Goal: Browse casually: Explore the website without a specific task or goal

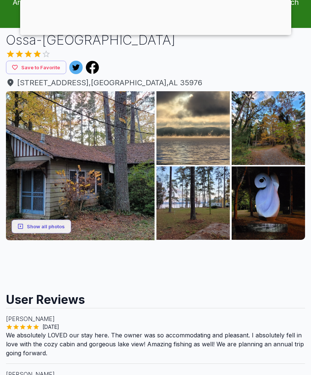
scroll to position [58, 0]
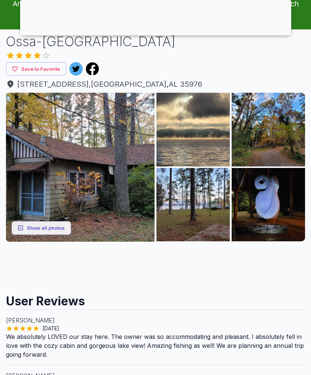
click at [35, 225] on button "Show all photos" at bounding box center [42, 228] width 60 height 14
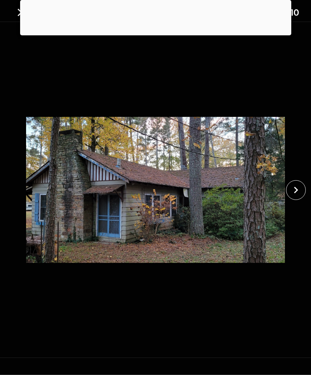
click at [295, 189] on icon "close" at bounding box center [295, 189] width 13 height 13
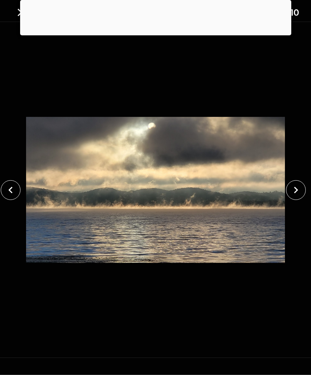
click at [296, 183] on icon "close" at bounding box center [295, 189] width 13 height 13
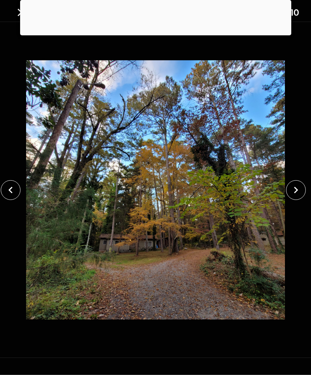
click at [295, 183] on icon "close" at bounding box center [295, 189] width 13 height 13
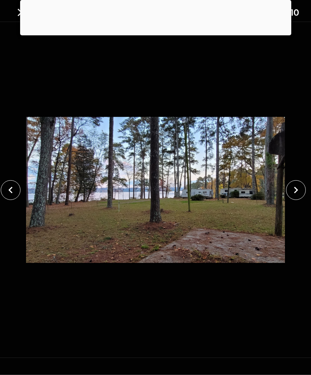
click at [297, 185] on icon "close" at bounding box center [295, 189] width 13 height 13
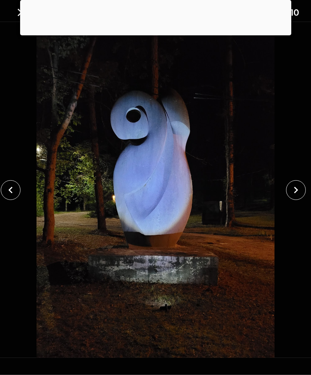
click at [297, 185] on icon "close" at bounding box center [295, 189] width 13 height 13
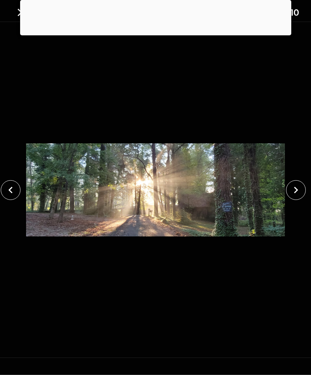
click at [297, 185] on icon "close" at bounding box center [295, 189] width 13 height 13
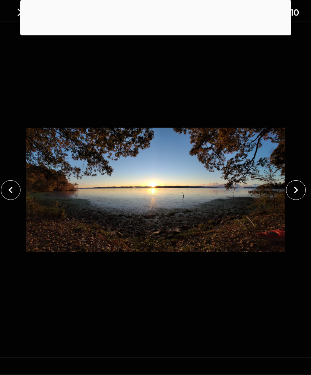
click at [297, 184] on icon "close" at bounding box center [295, 189] width 13 height 13
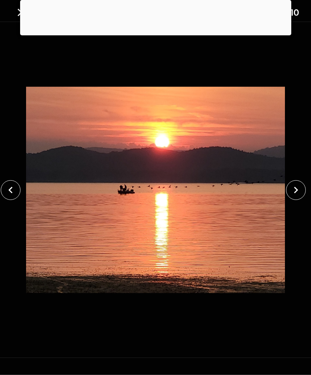
click at [297, 186] on icon "close" at bounding box center [295, 189] width 13 height 13
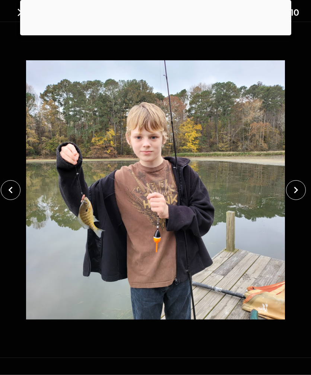
click at [296, 188] on icon "close" at bounding box center [295, 189] width 13 height 13
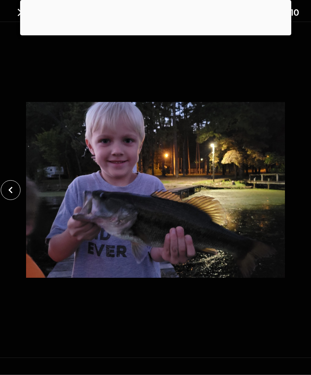
click at [296, 187] on div at bounding box center [155, 190] width 311 height 336
click at [299, 187] on div at bounding box center [155, 190] width 311 height 336
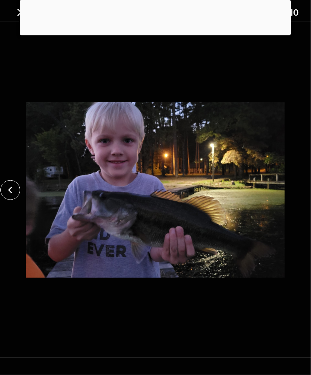
scroll to position [58, 9]
